Goal: Transaction & Acquisition: Purchase product/service

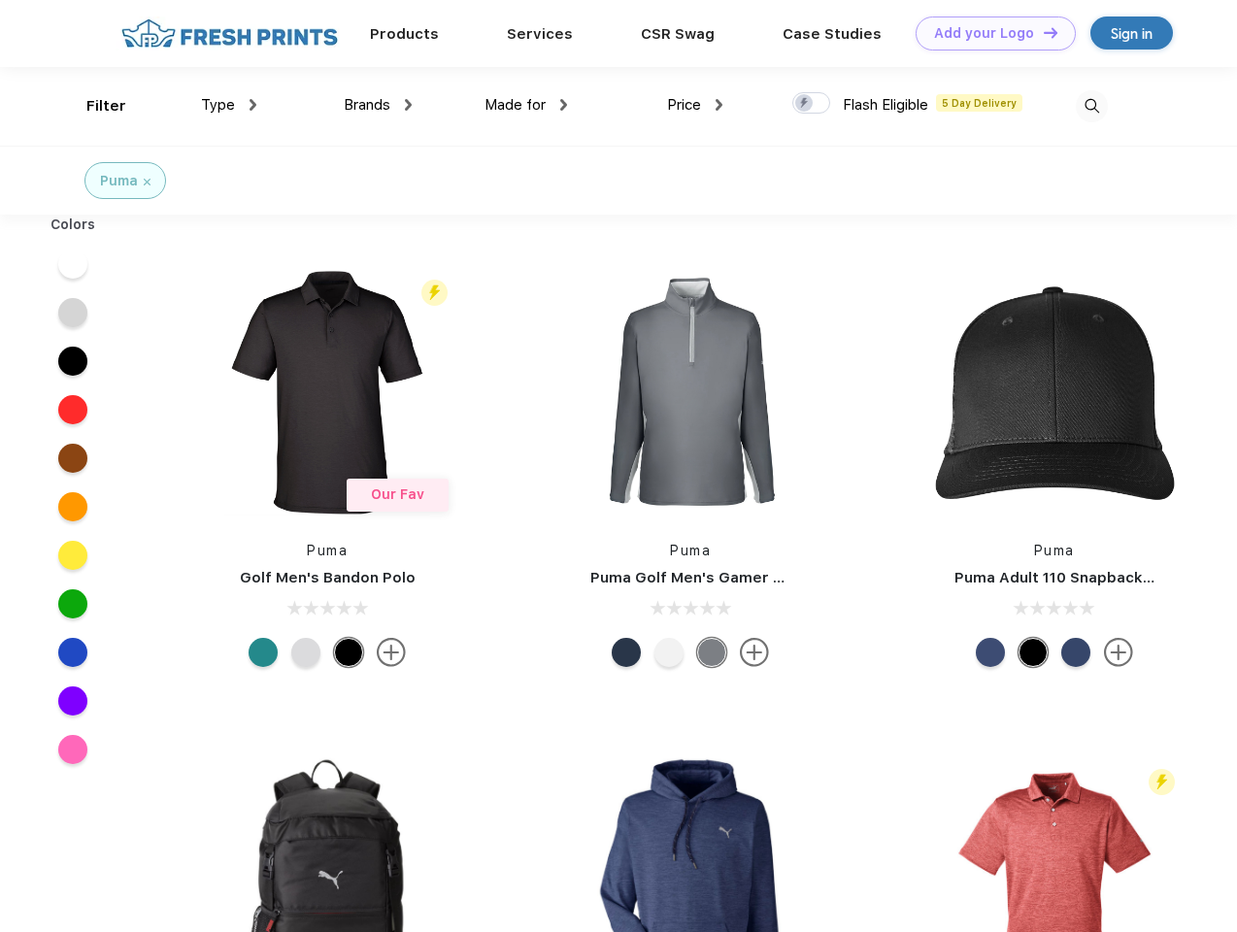
click at [989, 33] on link "Add your Logo Design Tool" at bounding box center [996, 34] width 160 height 34
click at [0, 0] on div "Design Tool" at bounding box center [0, 0] width 0 height 0
click at [1042, 32] on link "Add your Logo Design Tool" at bounding box center [996, 34] width 160 height 34
click at [93, 106] on div "Filter" at bounding box center [106, 106] width 40 height 22
click at [229, 105] on span "Type" at bounding box center [218, 104] width 34 height 17
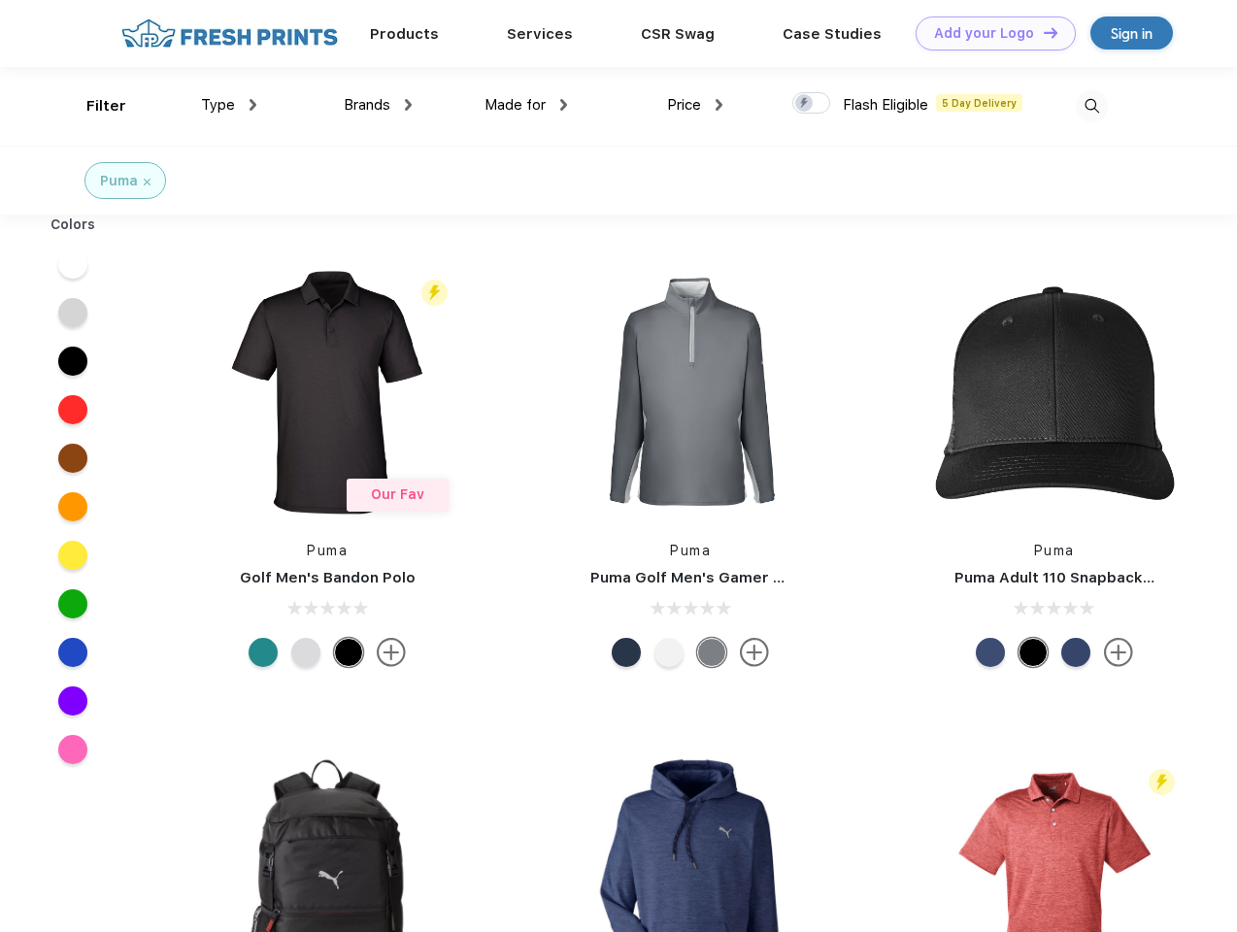
click at [378, 105] on span "Brands" at bounding box center [367, 104] width 47 height 17
click at [526, 105] on span "Made for" at bounding box center [515, 104] width 61 height 17
click at [695, 105] on span "Price" at bounding box center [684, 104] width 34 height 17
click at [812, 104] on div at bounding box center [811, 102] width 38 height 21
click at [805, 104] on input "checkbox" at bounding box center [798, 97] width 13 height 13
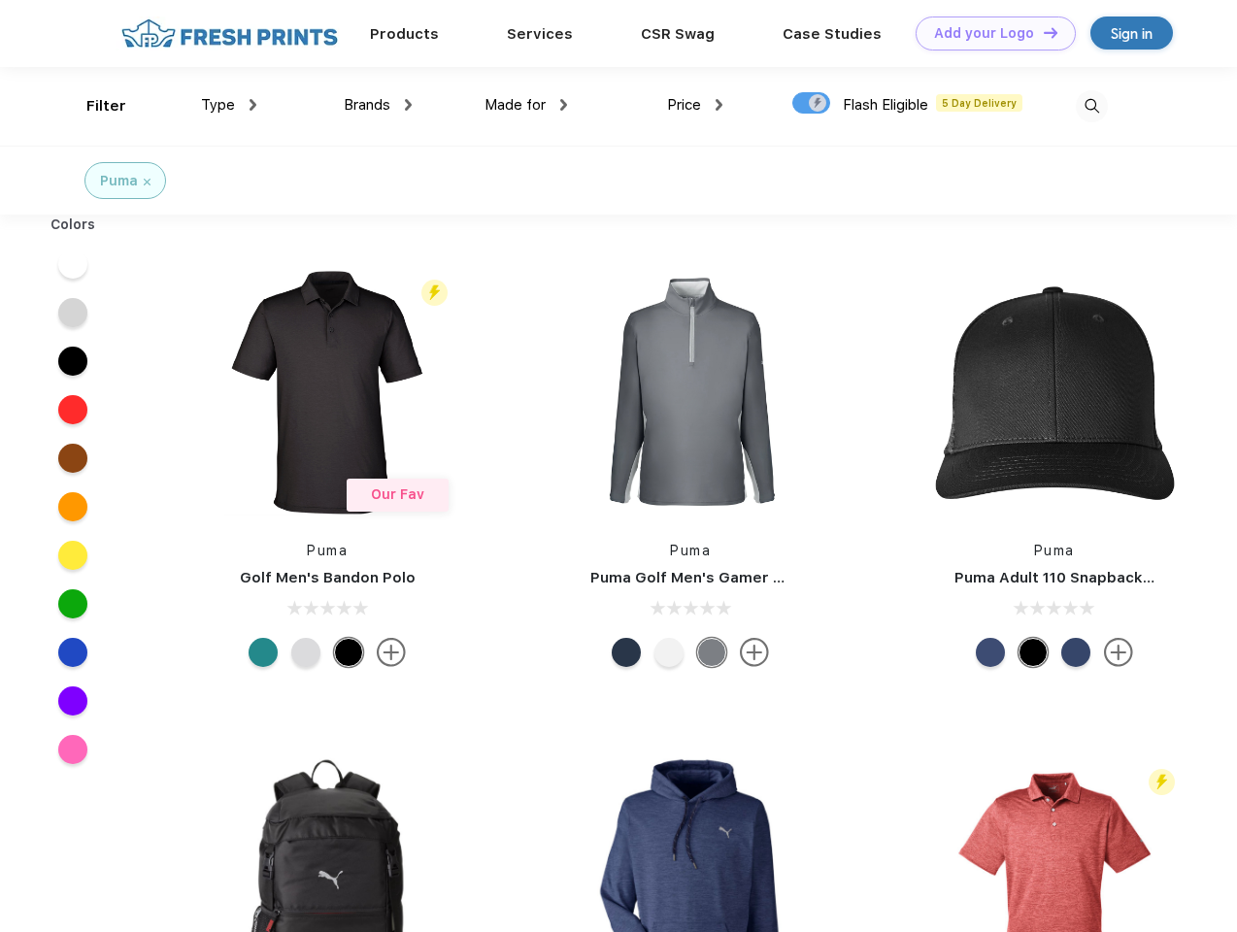
click at [1092, 106] on img at bounding box center [1092, 106] width 32 height 32
